Goal: Check status: Check status

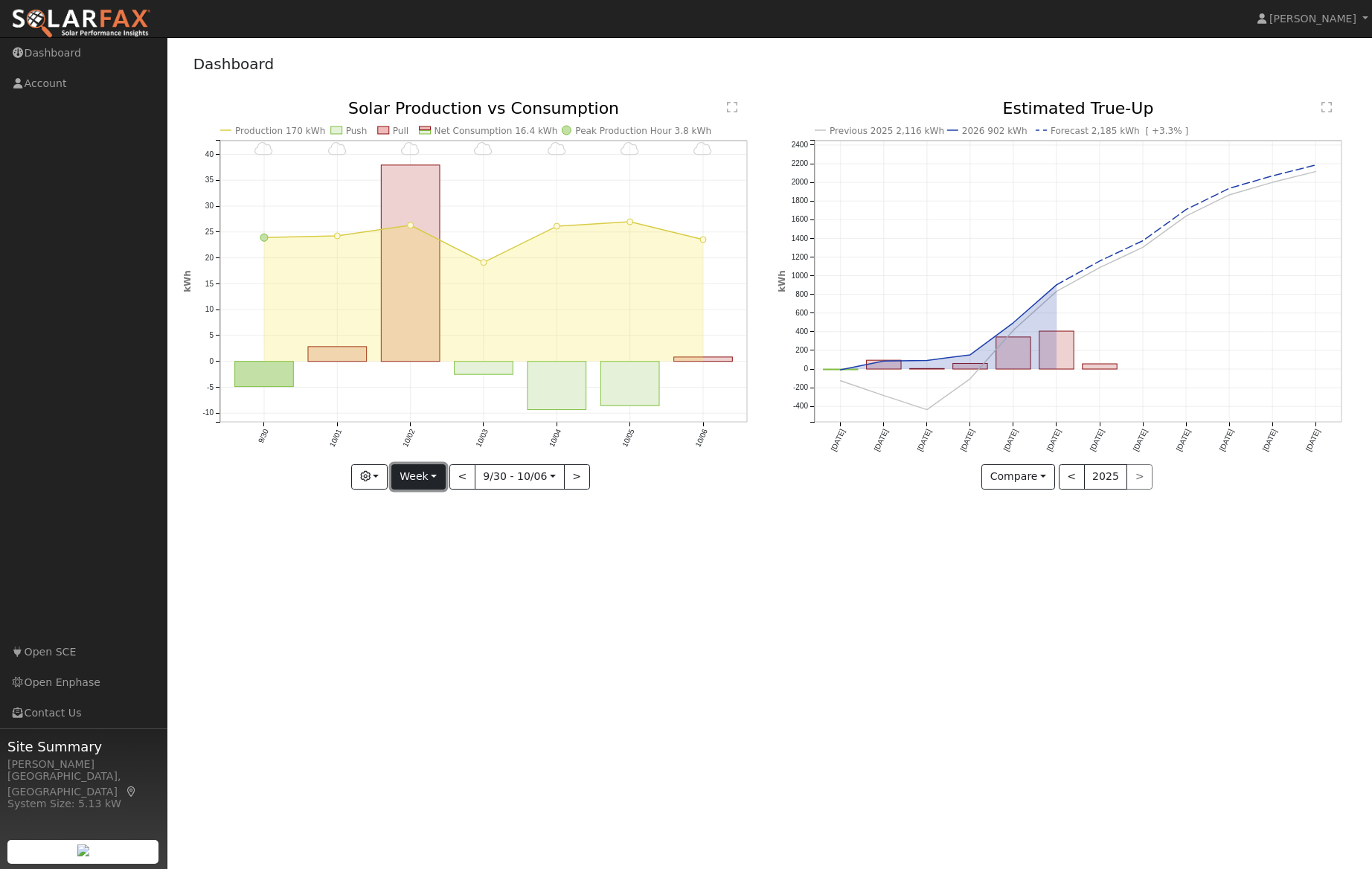
click at [441, 480] on button "Week" at bounding box center [418, 477] width 54 height 26
click at [435, 545] on link "Month" at bounding box center [444, 549] width 103 height 21
type input "[DATE]"
